Goal: Entertainment & Leisure: Consume media (video, audio)

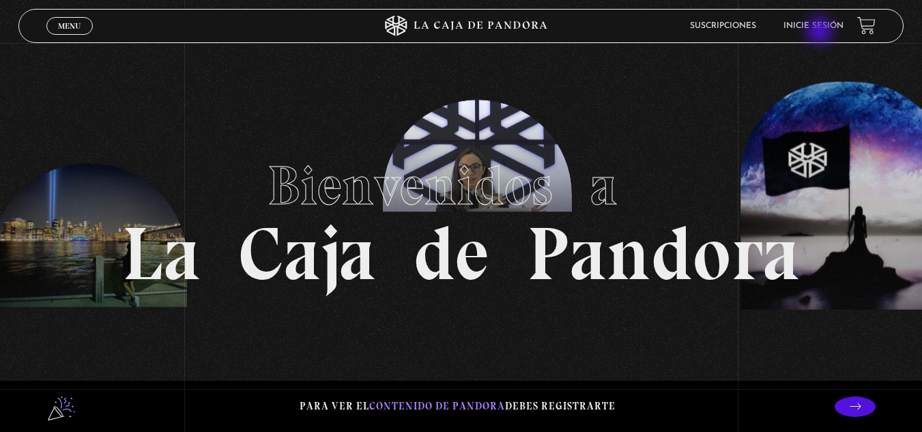
click at [821, 31] on li "Inicie sesión" at bounding box center [813, 25] width 60 height 21
click at [825, 24] on link "Inicie sesión" at bounding box center [813, 26] width 60 height 8
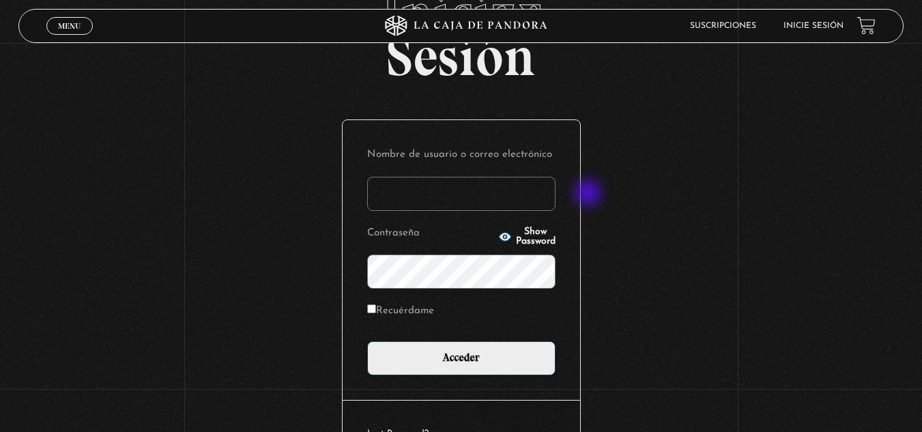
scroll to position [166, 0]
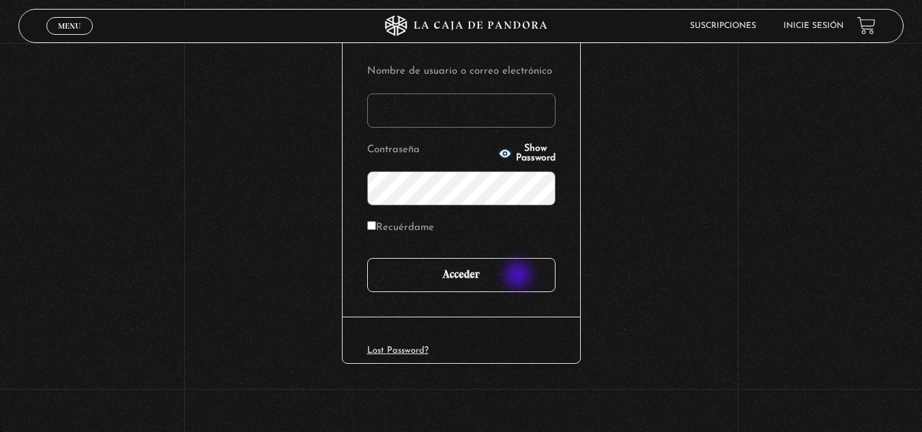
type input "[EMAIL_ADDRESS][DOMAIN_NAME]"
click at [517, 281] on input "Acceder" at bounding box center [461, 275] width 188 height 34
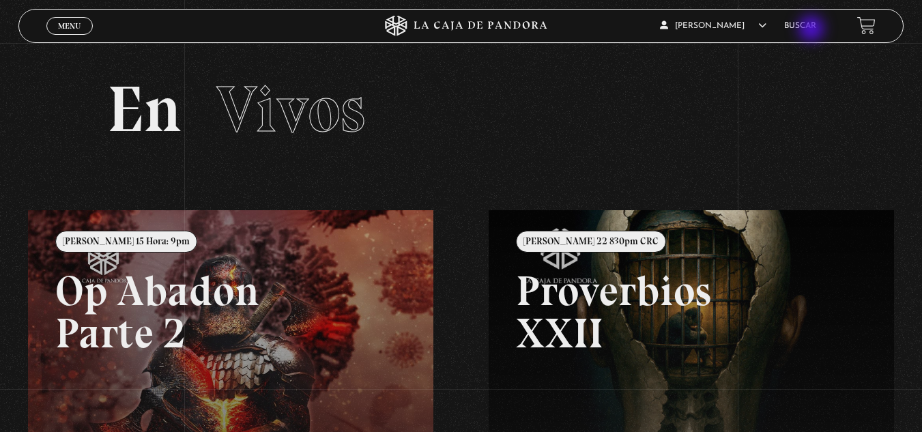
click at [813, 29] on link "Buscar" at bounding box center [800, 26] width 32 height 8
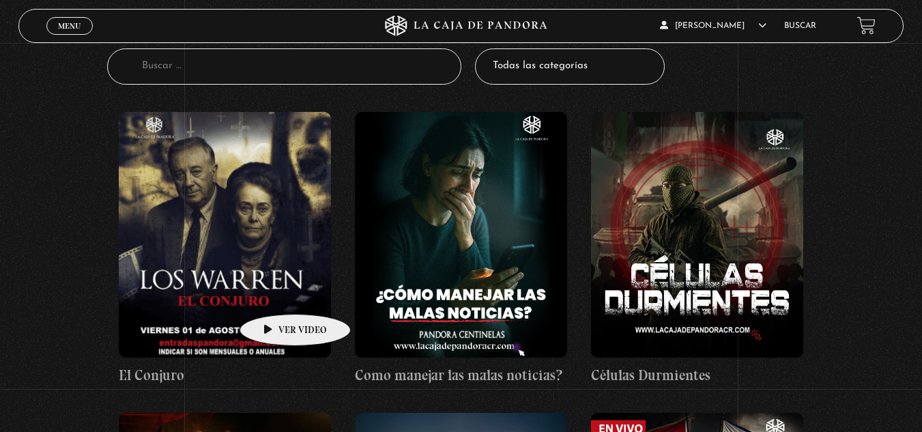
scroll to position [205, 0]
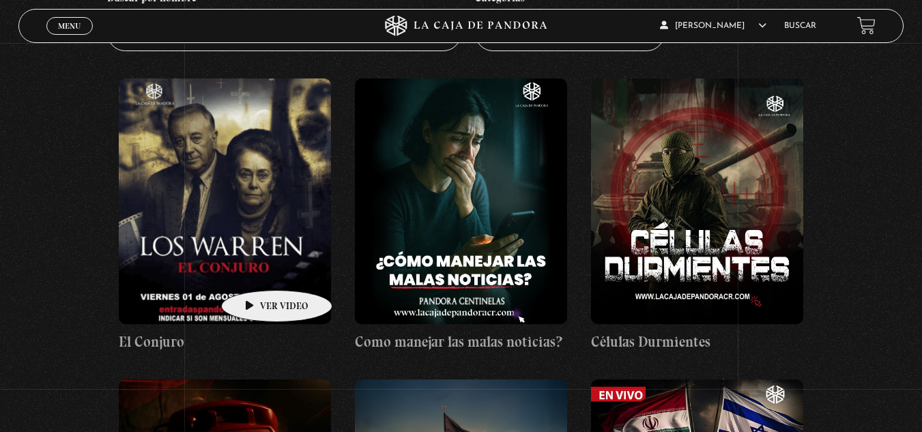
click at [255, 269] on figure at bounding box center [225, 201] width 212 height 246
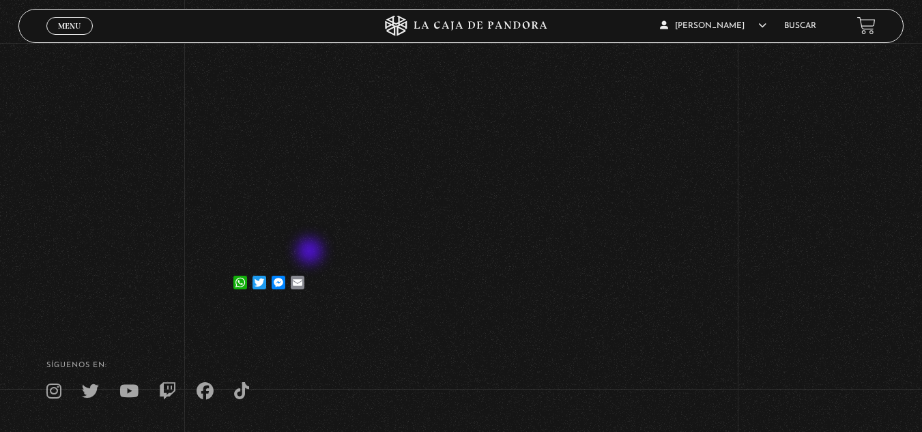
scroll to position [136, 0]
